Goal: Transaction & Acquisition: Purchase product/service

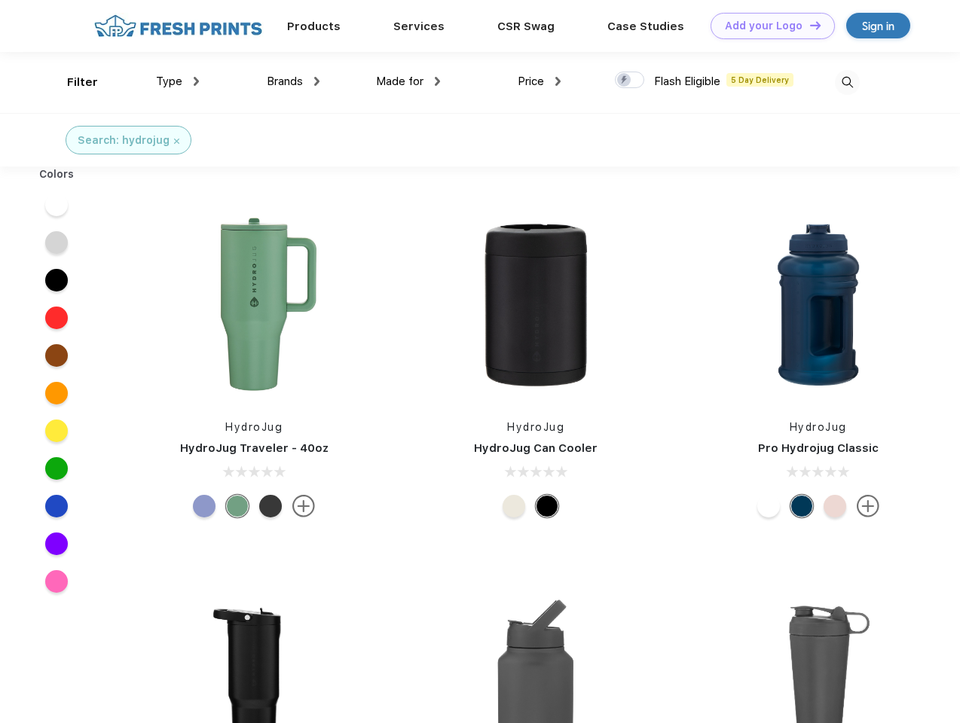
scroll to position [1, 0]
click at [767, 26] on link "Add your Logo Design Tool" at bounding box center [772, 26] width 124 height 26
click at [0, 0] on div "Design Tool" at bounding box center [0, 0] width 0 height 0
click at [808, 25] on link "Add your Logo Design Tool" at bounding box center [772, 26] width 124 height 26
click at [72, 82] on div "Filter" at bounding box center [82, 82] width 31 height 17
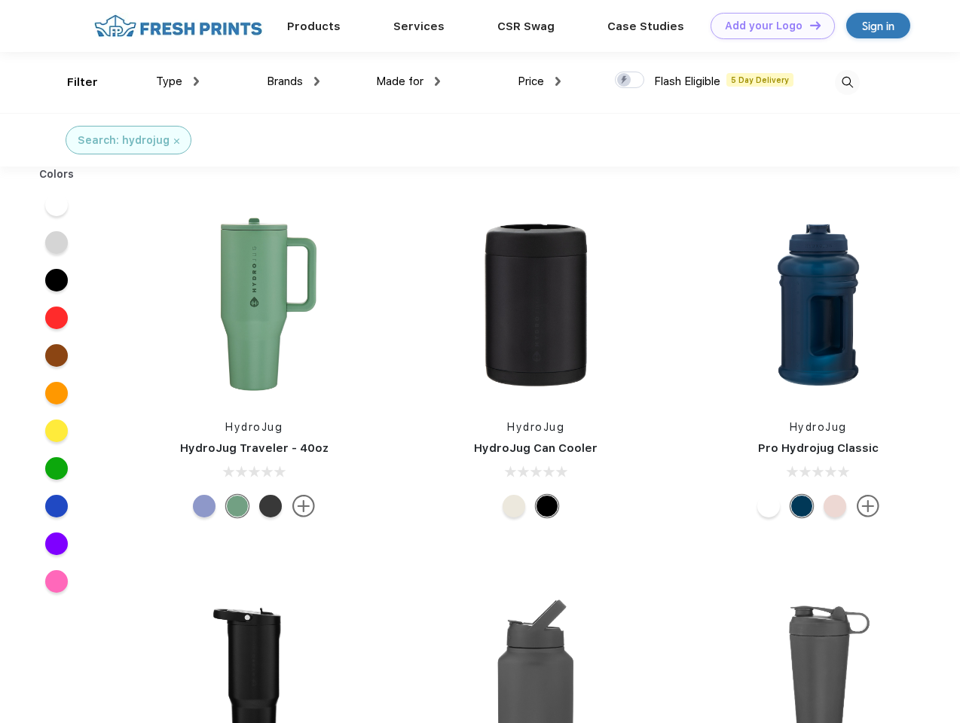
click at [178, 81] on span "Type" at bounding box center [169, 82] width 26 height 14
click at [293, 81] on span "Brands" at bounding box center [285, 82] width 36 height 14
click at [408, 81] on span "Made for" at bounding box center [399, 82] width 47 height 14
click at [539, 81] on span "Price" at bounding box center [531, 82] width 26 height 14
click at [630, 81] on div at bounding box center [629, 80] width 29 height 17
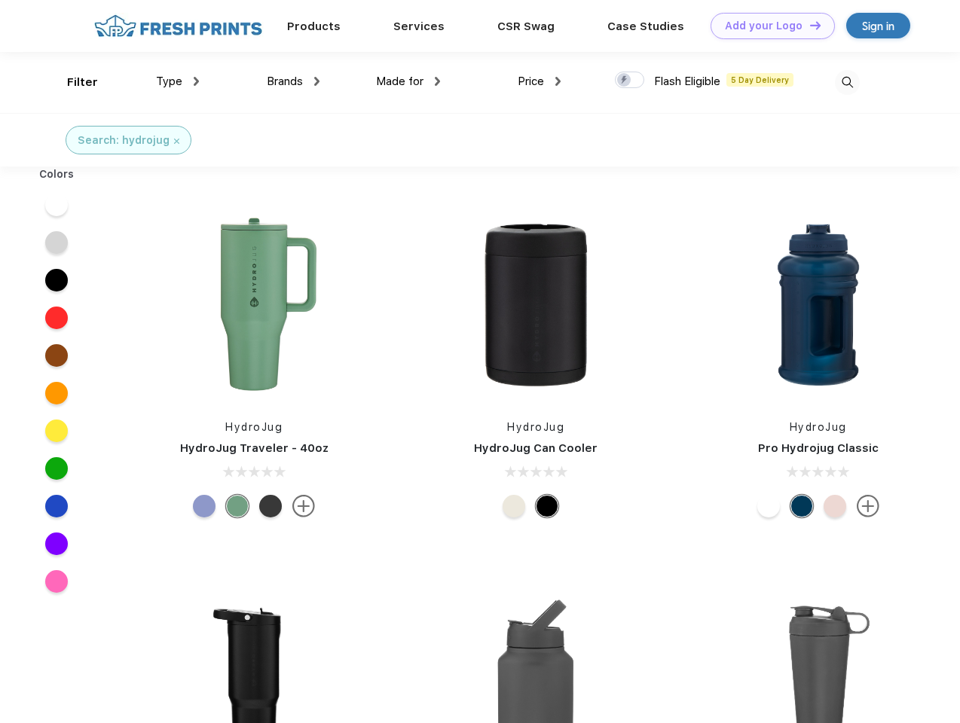
click at [625, 81] on input "checkbox" at bounding box center [620, 76] width 10 height 10
click at [847, 82] on img at bounding box center [847, 82] width 25 height 25
